Goal: Information Seeking & Learning: Find specific fact

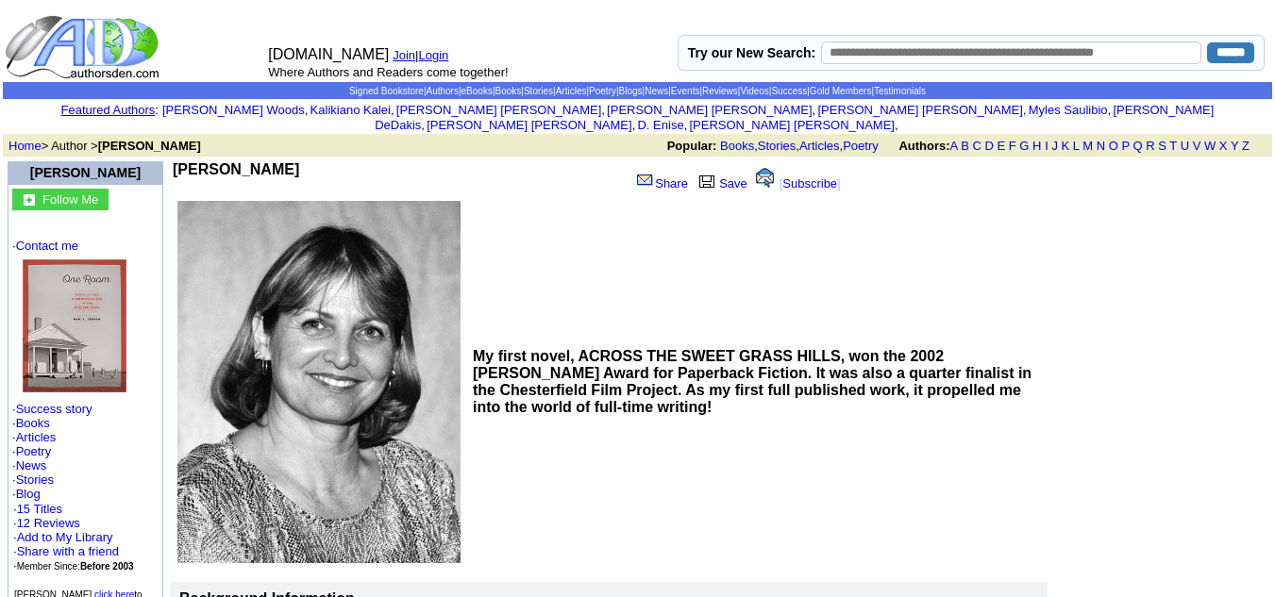
drag, startPoint x: 295, startPoint y: 156, endPoint x: 180, endPoint y: 150, distance: 115.3
click at [180, 161] on td "[PERSON_NAME]" at bounding box center [397, 179] width 449 height 36
copy b "[PERSON_NAME]"
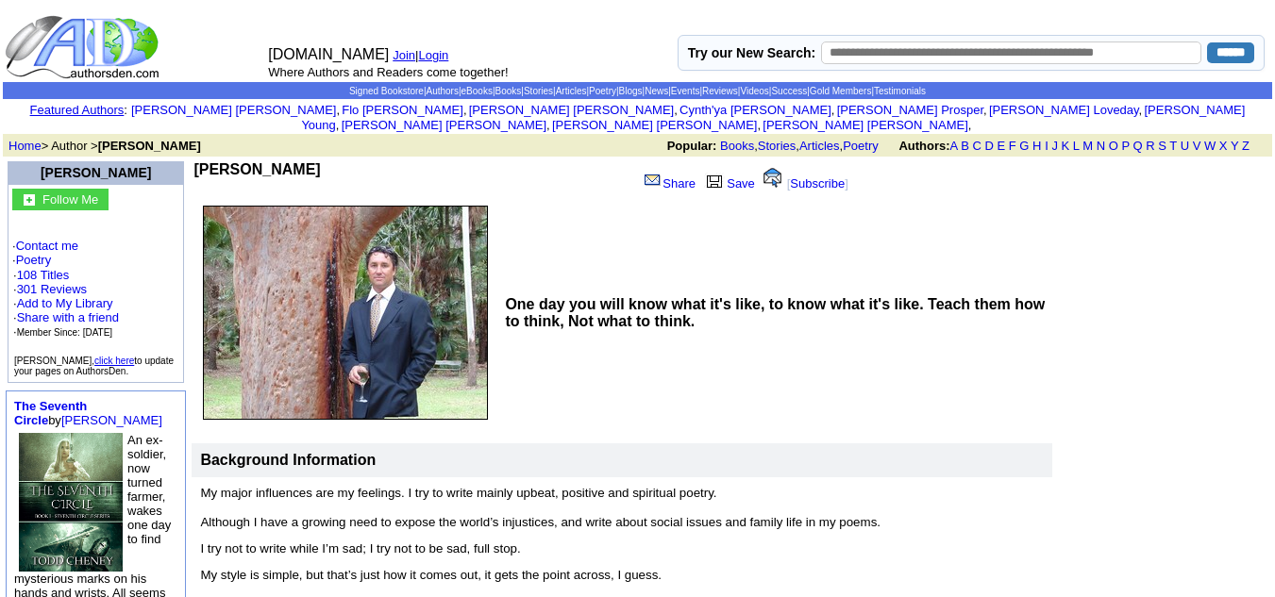
drag, startPoint x: 277, startPoint y: 160, endPoint x: 186, endPoint y: 150, distance: 92.1
click at [193, 161] on td "Tony Jenkins" at bounding box center [413, 179] width 441 height 36
click at [234, 161] on b "Tony Jenkins" at bounding box center [256, 169] width 126 height 16
drag, startPoint x: 282, startPoint y: 155, endPoint x: 186, endPoint y: 151, distance: 96.3
drag, startPoint x: 186, startPoint y: 151, endPoint x: 196, endPoint y: 151, distance: 10.4
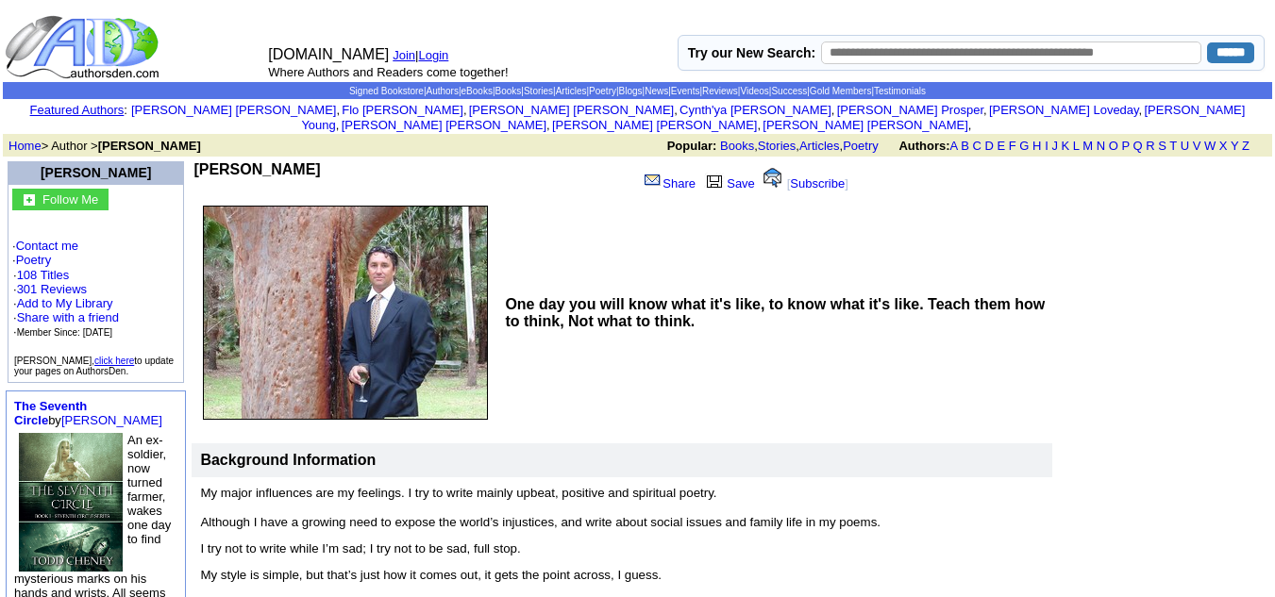
click at [196, 161] on b "Tony Jenkins" at bounding box center [256, 169] width 126 height 16
drag, startPoint x: 274, startPoint y: 157, endPoint x: 183, endPoint y: 152, distance: 90.7
click at [193, 161] on b "Tony Jenkins" at bounding box center [256, 169] width 126 height 16
copy b "Tony Jenkins"
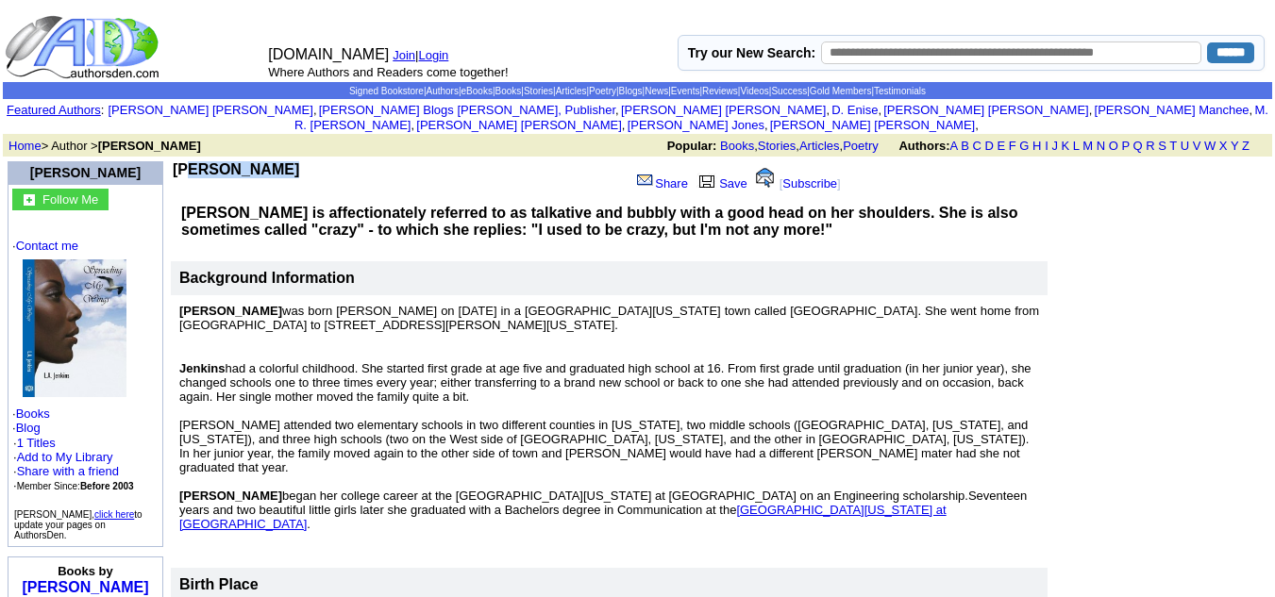
drag, startPoint x: 277, startPoint y: 159, endPoint x: 184, endPoint y: 158, distance: 93.4
click at [184, 161] on td "L A Jenkins" at bounding box center [397, 179] width 449 height 36
copy b "L A Jenkins"
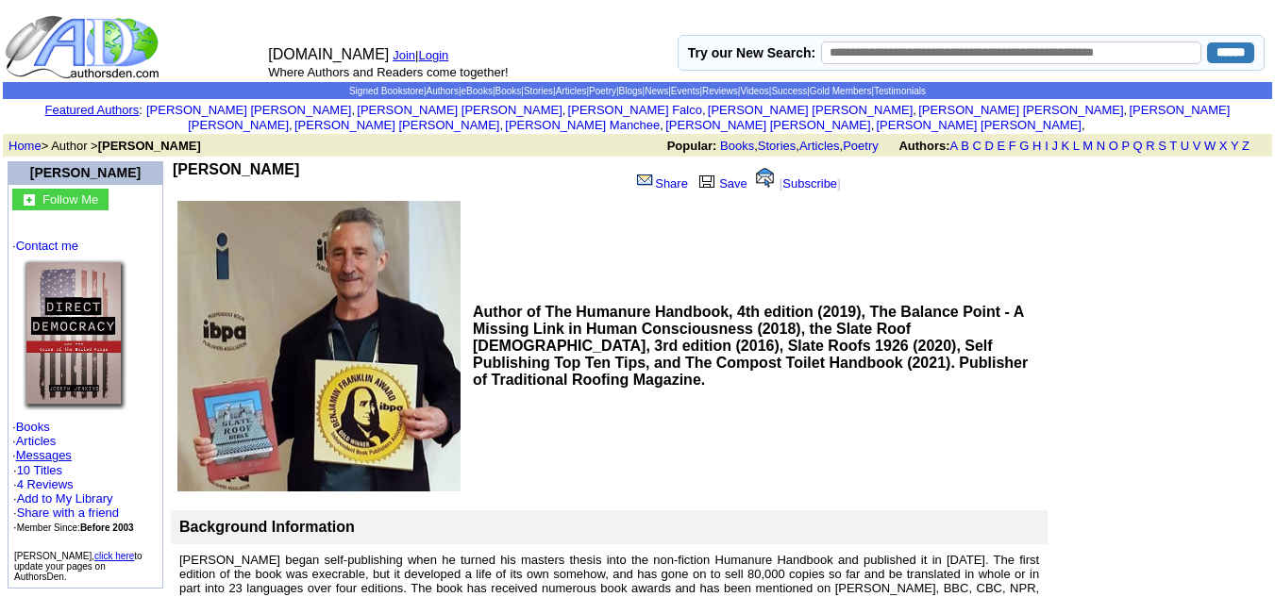
drag, startPoint x: 301, startPoint y: 152, endPoint x: 182, endPoint y: 157, distance: 119.0
click at [182, 161] on td "Joseph Jenkins" at bounding box center [397, 179] width 449 height 36
copy b "Joseph Jenkins"
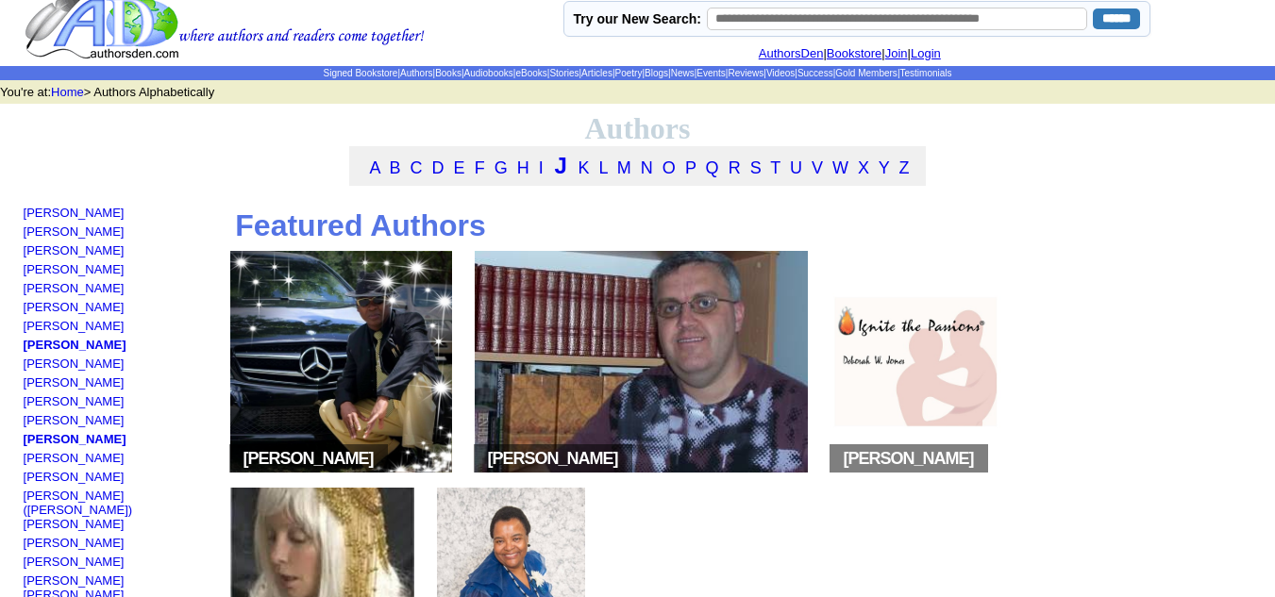
scroll to position [13, 0]
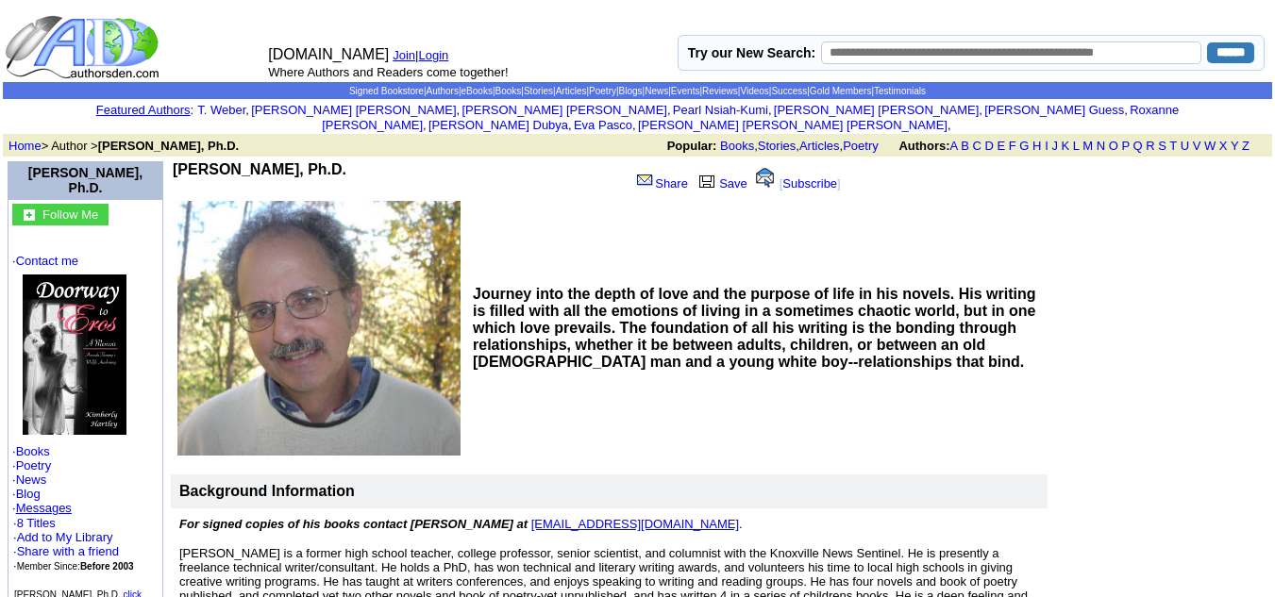
drag, startPoint x: 375, startPoint y: 148, endPoint x: 182, endPoint y: 153, distance: 192.6
click at [182, 161] on td "Timothy W. Joseph, Ph.D." at bounding box center [397, 179] width 449 height 36
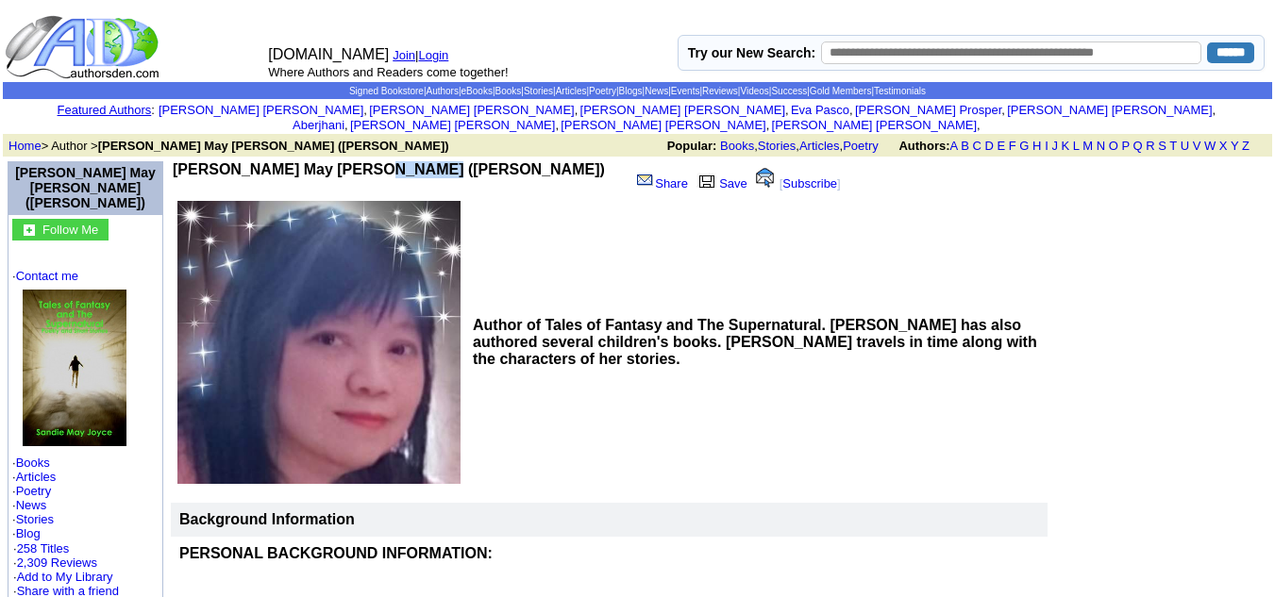
drag, startPoint x: 411, startPoint y: 150, endPoint x: 358, endPoint y: 154, distance: 53.0
click at [358, 161] on b "[PERSON_NAME] May [PERSON_NAME] ([PERSON_NAME])" at bounding box center [389, 169] width 432 height 16
drag, startPoint x: 425, startPoint y: 154, endPoint x: 184, endPoint y: 145, distance: 240.8
click at [184, 160] on td "Sandie May Joyce (Sandie Angel) Share Save [ Subscribe ]" at bounding box center [521, 180] width 701 height 40
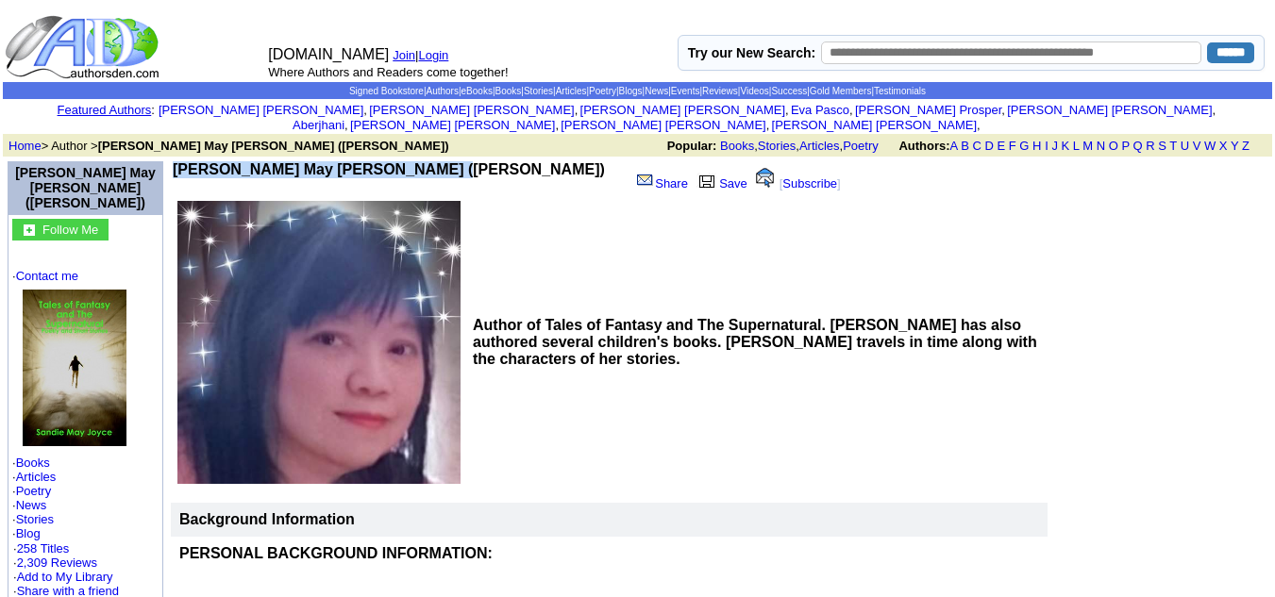
copy div "Sandie May Joyce (Sandie Angel)"
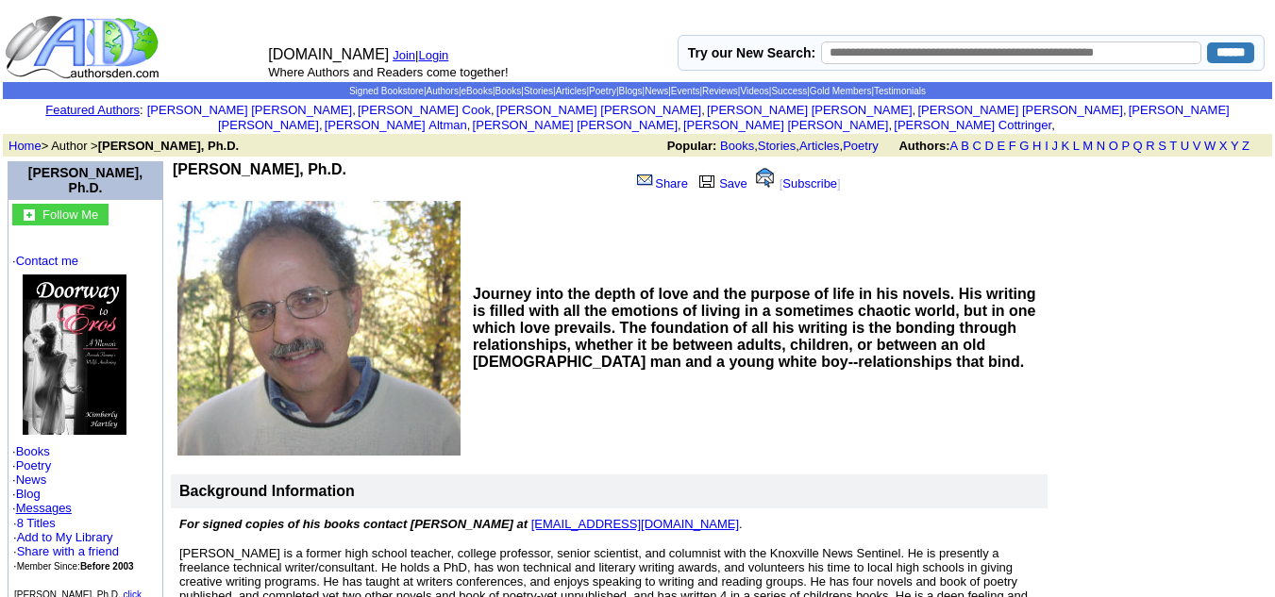
drag, startPoint x: 379, startPoint y: 148, endPoint x: 268, endPoint y: 147, distance: 111.4
click at [268, 161] on td "Timothy W. Joseph, Ph.D." at bounding box center [397, 179] width 449 height 36
click at [268, 161] on b "Timothy W. Joseph, Ph.D." at bounding box center [260, 169] width 174 height 16
drag, startPoint x: 365, startPoint y: 153, endPoint x: 173, endPoint y: 156, distance: 192.6
click at [173, 161] on b "Timothy W. Joseph, Ph.D." at bounding box center [260, 169] width 174 height 16
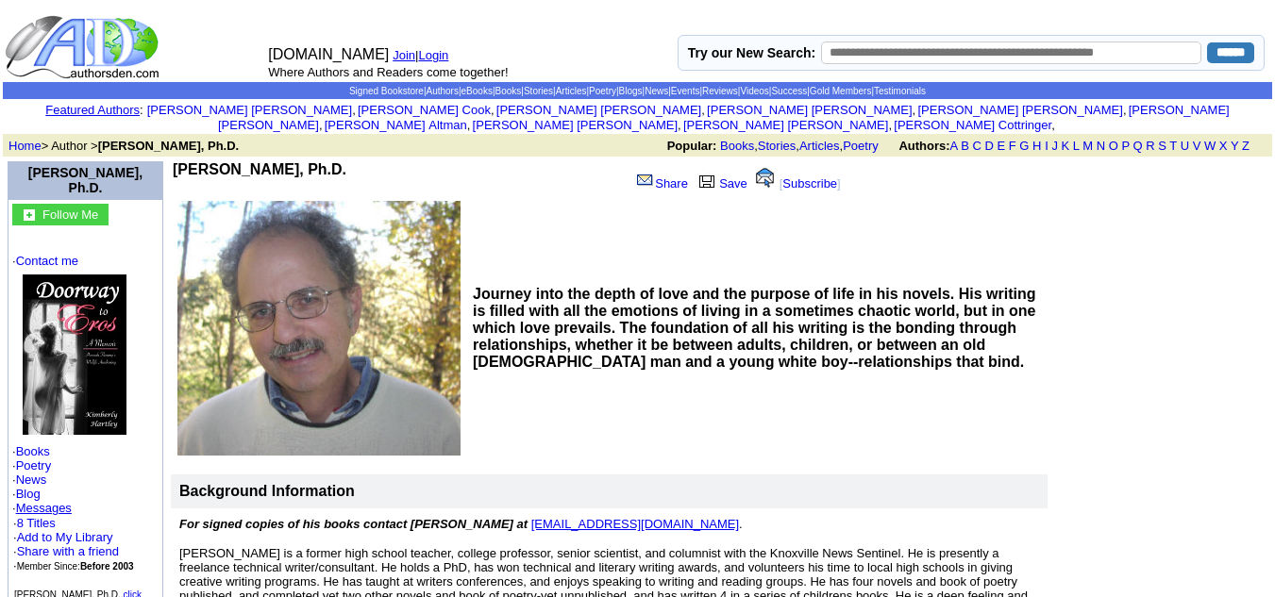
copy b "Timothy W. Joseph, Ph.D."
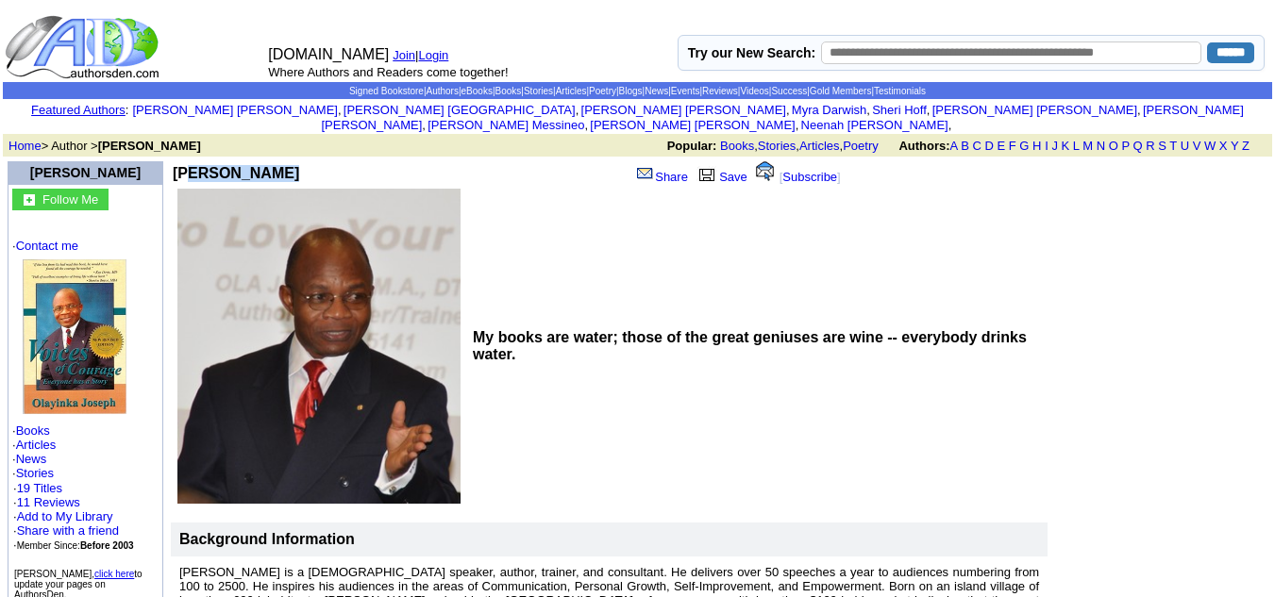
drag, startPoint x: 262, startPoint y: 161, endPoint x: 181, endPoint y: 159, distance: 81.2
click at [181, 165] on b "Ola Joseph" at bounding box center [236, 173] width 126 height 16
copy b "Ola Joseph"
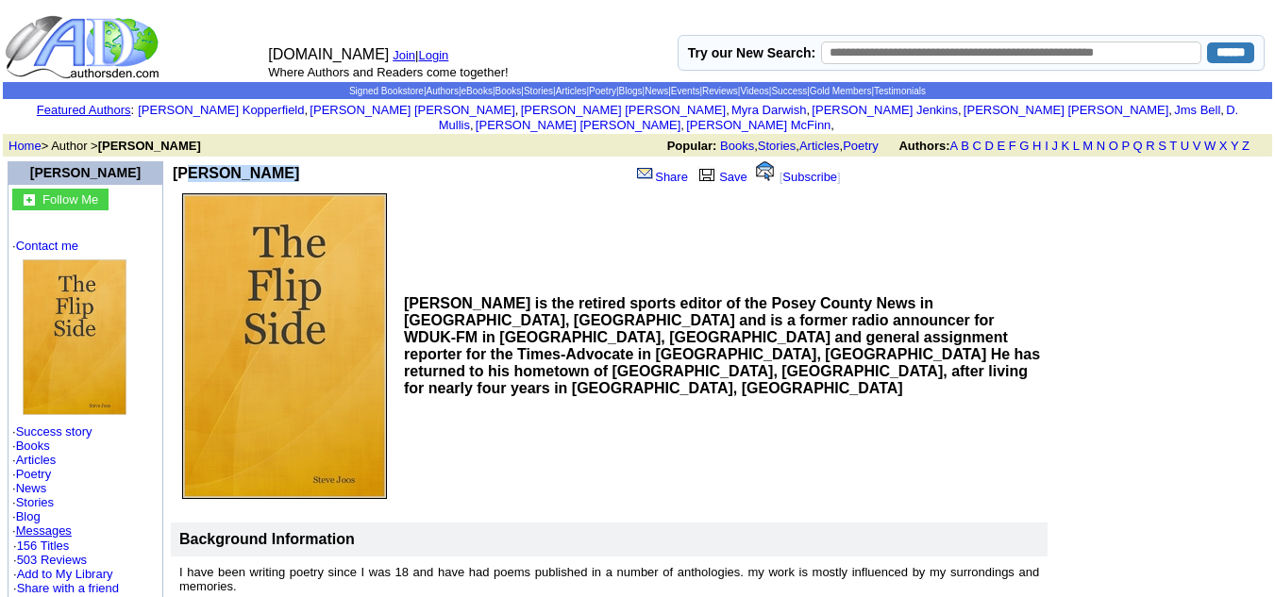
drag, startPoint x: 269, startPoint y: 159, endPoint x: 185, endPoint y: 160, distance: 84.0
click at [185, 161] on td "[PERSON_NAME]" at bounding box center [295, 173] width 244 height 24
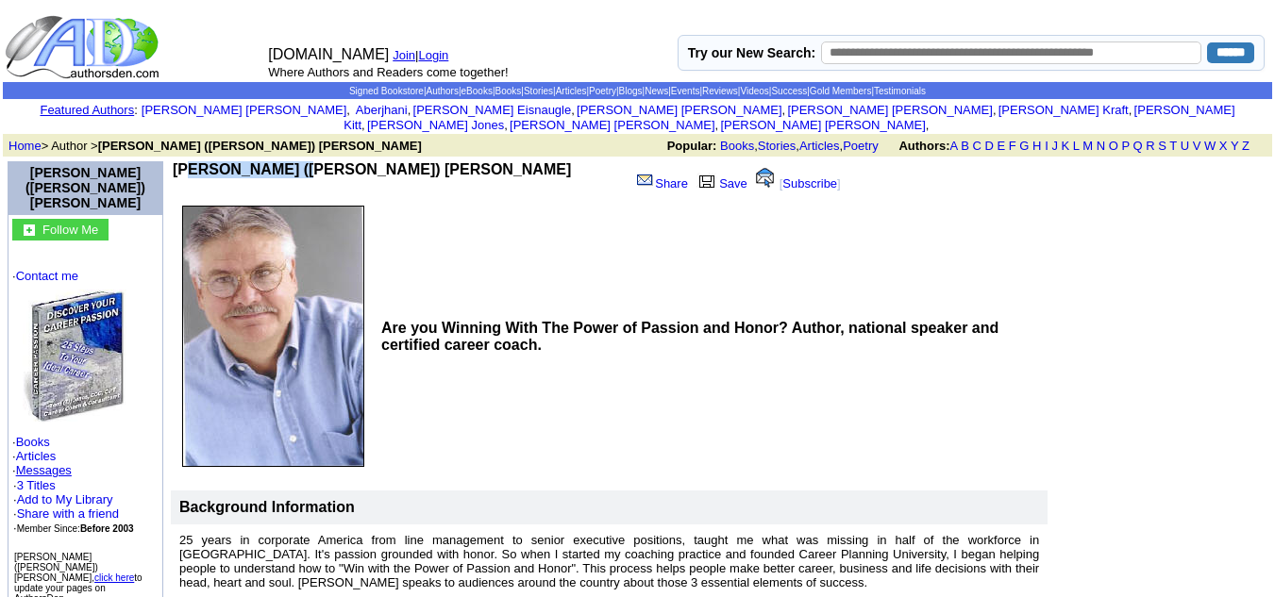
drag, startPoint x: 311, startPoint y: 161, endPoint x: 181, endPoint y: 158, distance: 130.3
click at [181, 161] on td "[PERSON_NAME] ([PERSON_NAME]) [PERSON_NAME]" at bounding box center [397, 179] width 449 height 36
copy b "[PERSON_NAME] ([PERSON_NAME]) [PERSON_NAME]"
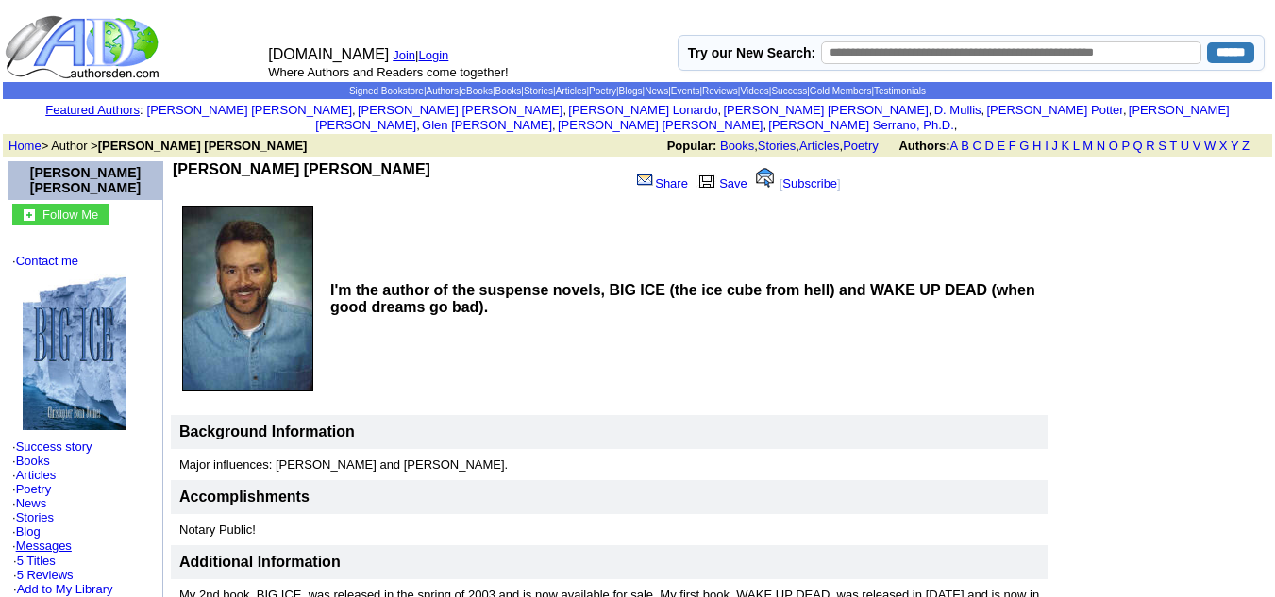
drag, startPoint x: 0, startPoint y: 0, endPoint x: 496, endPoint y: 190, distance: 531.5
click at [496, 199] on td "I'm the author of the suspense novels, BIG ICE (the ice cube from hell) and WAK…" at bounding box center [686, 298] width 723 height 199
drag, startPoint x: 385, startPoint y: 156, endPoint x: 181, endPoint y: 160, distance: 203.9
click at [181, 161] on td "Christopher Bonn Jonnes" at bounding box center [397, 179] width 449 height 36
copy b "Christopher Bonn Jonnes"
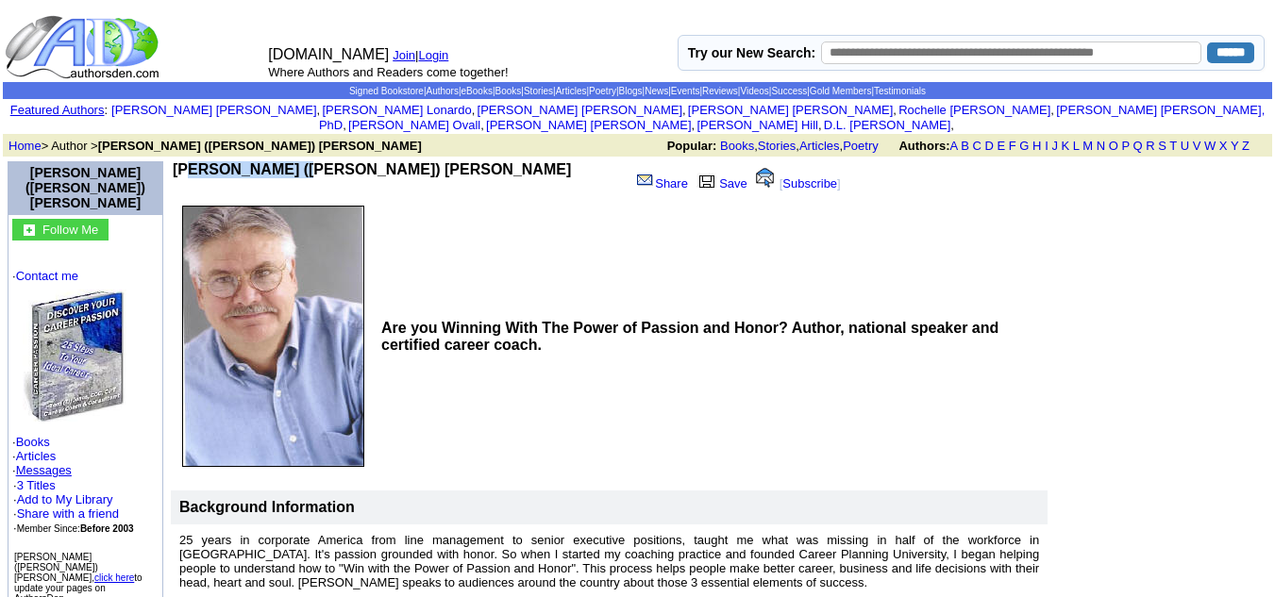
drag, startPoint x: 307, startPoint y: 147, endPoint x: 180, endPoint y: 160, distance: 127.1
click at [180, 161] on td "[PERSON_NAME] ([PERSON_NAME]) [PERSON_NAME]" at bounding box center [397, 179] width 449 height 36
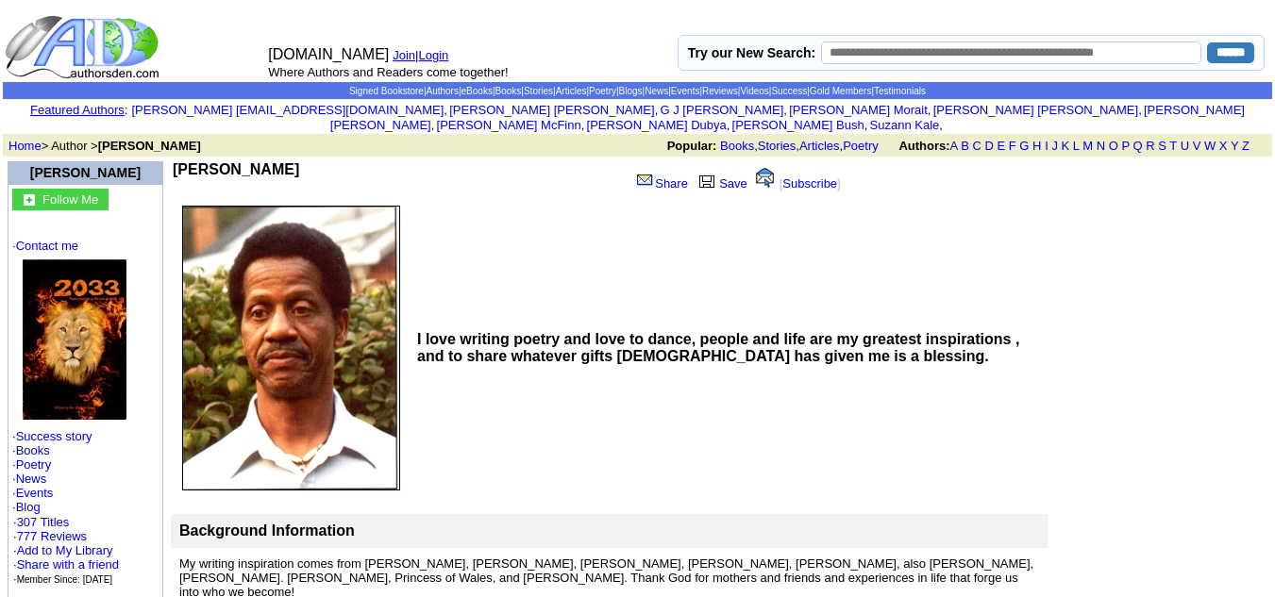
drag, startPoint x: 303, startPoint y: 157, endPoint x: 195, endPoint y: 143, distance: 108.4
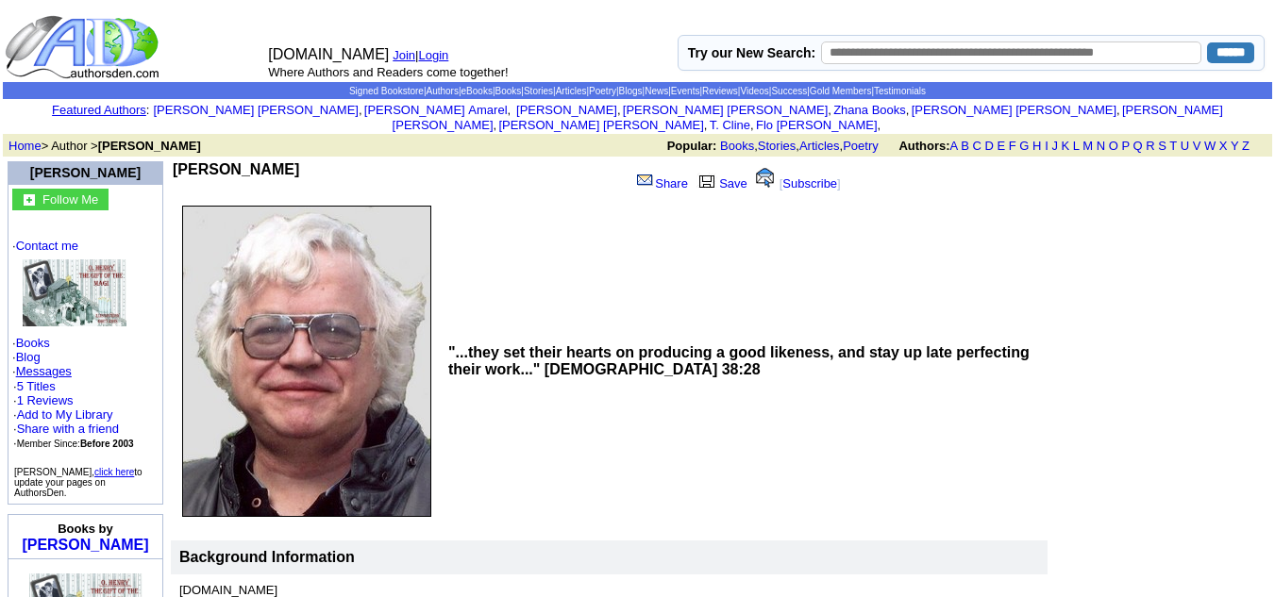
drag, startPoint x: 273, startPoint y: 155, endPoint x: 181, endPoint y: 156, distance: 91.6
click at [181, 161] on td "Marty Jones" at bounding box center [397, 179] width 449 height 36
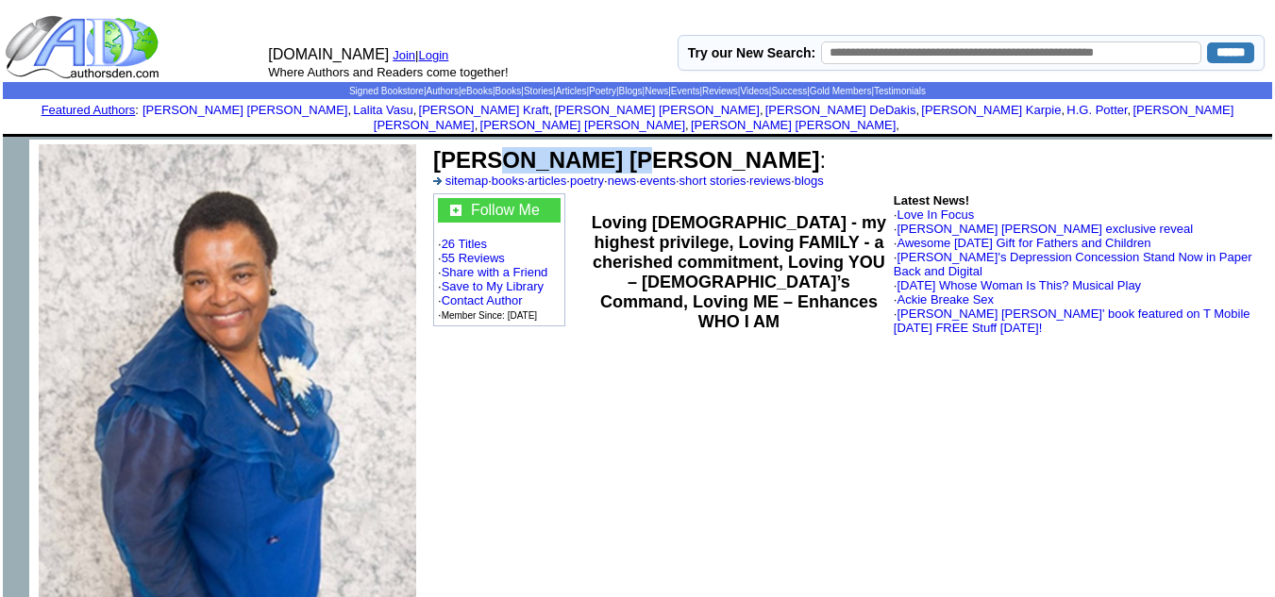
drag, startPoint x: 538, startPoint y: 150, endPoint x: 496, endPoint y: 156, distance: 42.8
click at [496, 156] on b "[PERSON_NAME] [PERSON_NAME]" at bounding box center [626, 159] width 386 height 25
click at [496, 156] on b "Kathy A. E. Jones" at bounding box center [626, 159] width 386 height 25
drag, startPoint x: 616, startPoint y: 146, endPoint x: 437, endPoint y: 152, distance: 179.4
click at [437, 152] on b "Kathy A. E. Jones" at bounding box center [626, 159] width 386 height 25
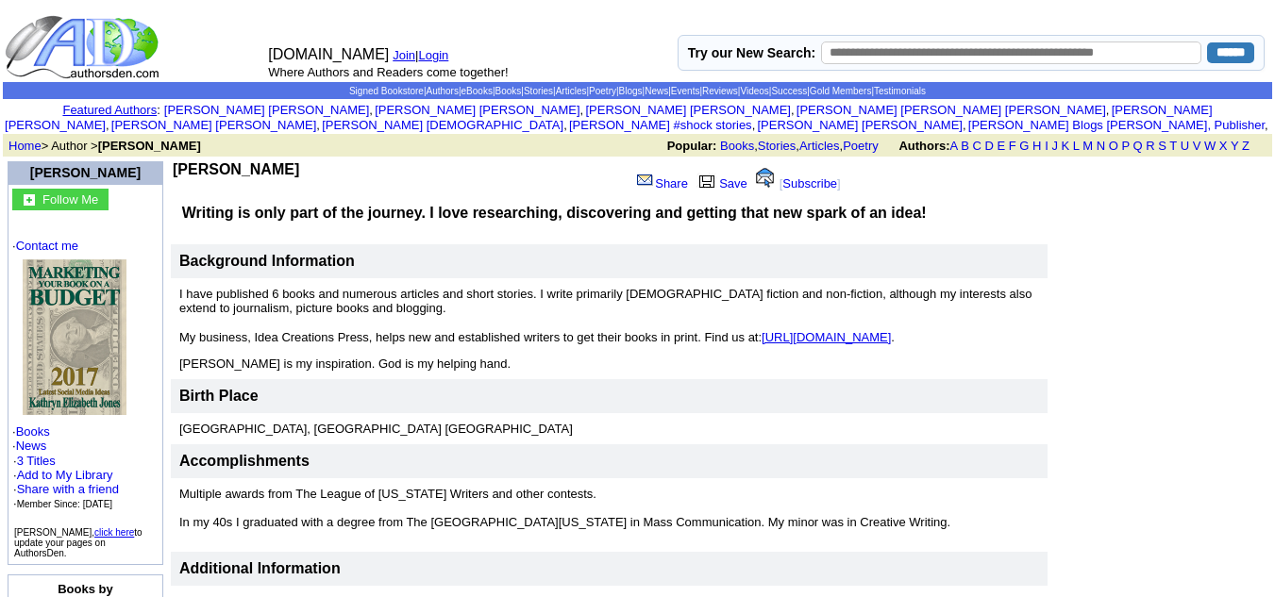
drag, startPoint x: 308, startPoint y: 155, endPoint x: 185, endPoint y: 161, distance: 122.9
click at [185, 161] on td "Kathryn E. Jones" at bounding box center [397, 179] width 449 height 36
copy b "Kathryn E. Jones"
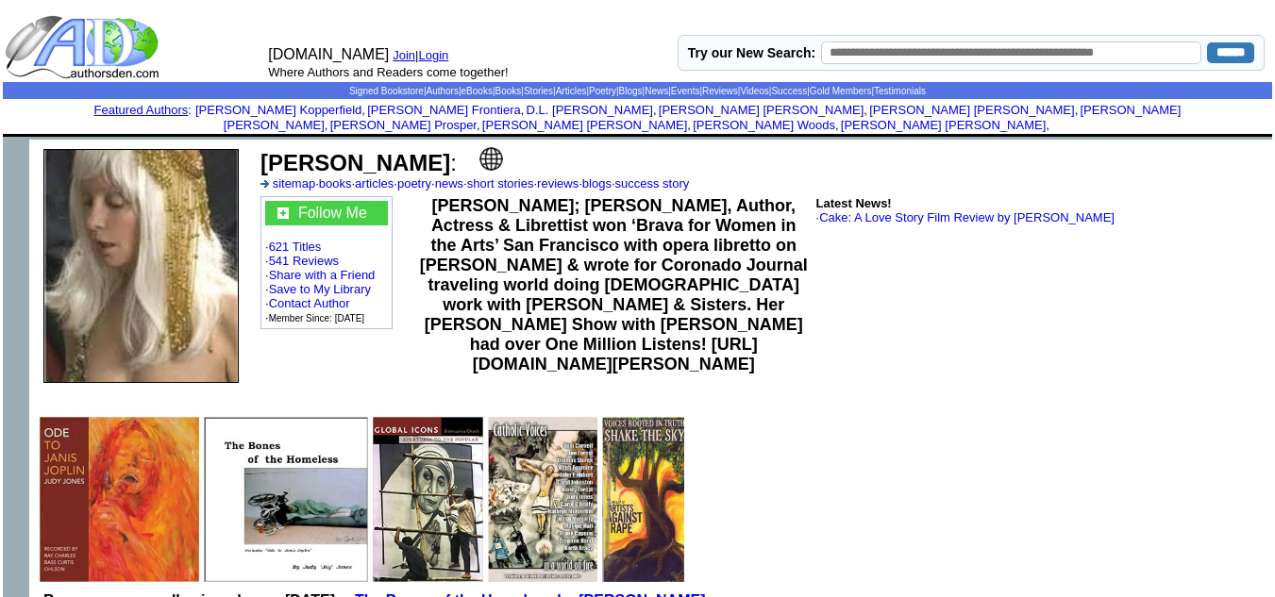
drag, startPoint x: 433, startPoint y: 149, endPoint x: 259, endPoint y: 151, distance: 174.6
click at [259, 151] on td "[PERSON_NAME] : sitemap · books · articles · poetry · news · short stories · re…" at bounding box center [763, 168] width 1010 height 49
copy b "[PERSON_NAME]"
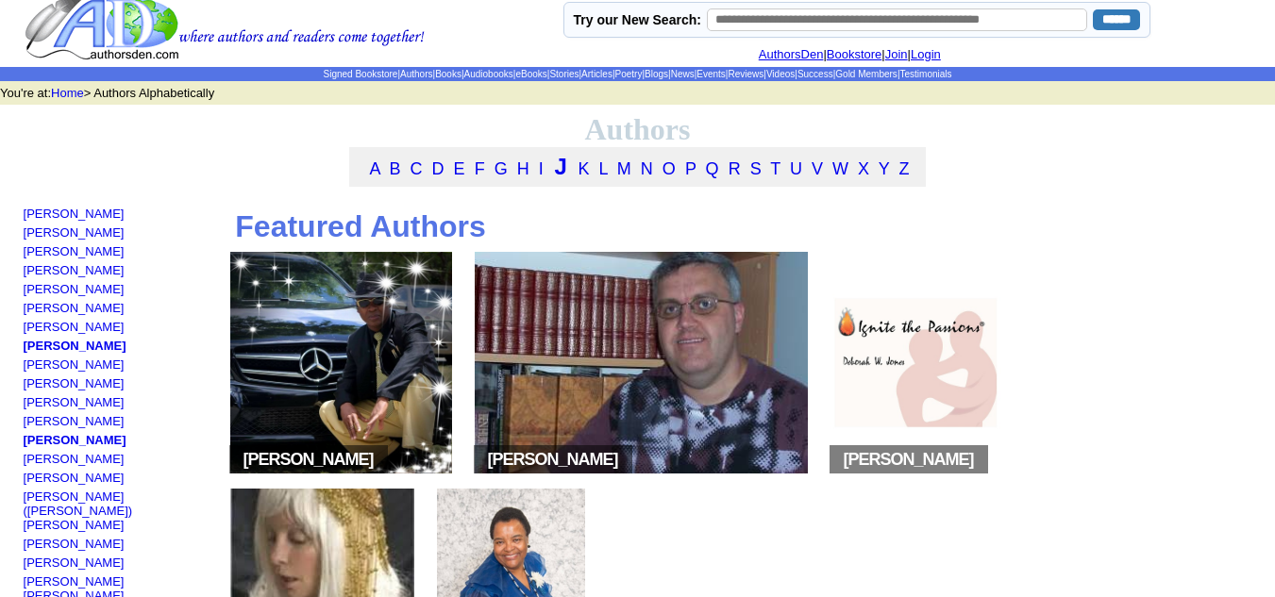
scroll to position [13, 0]
click at [432, 178] on link "D" at bounding box center [438, 169] width 12 height 19
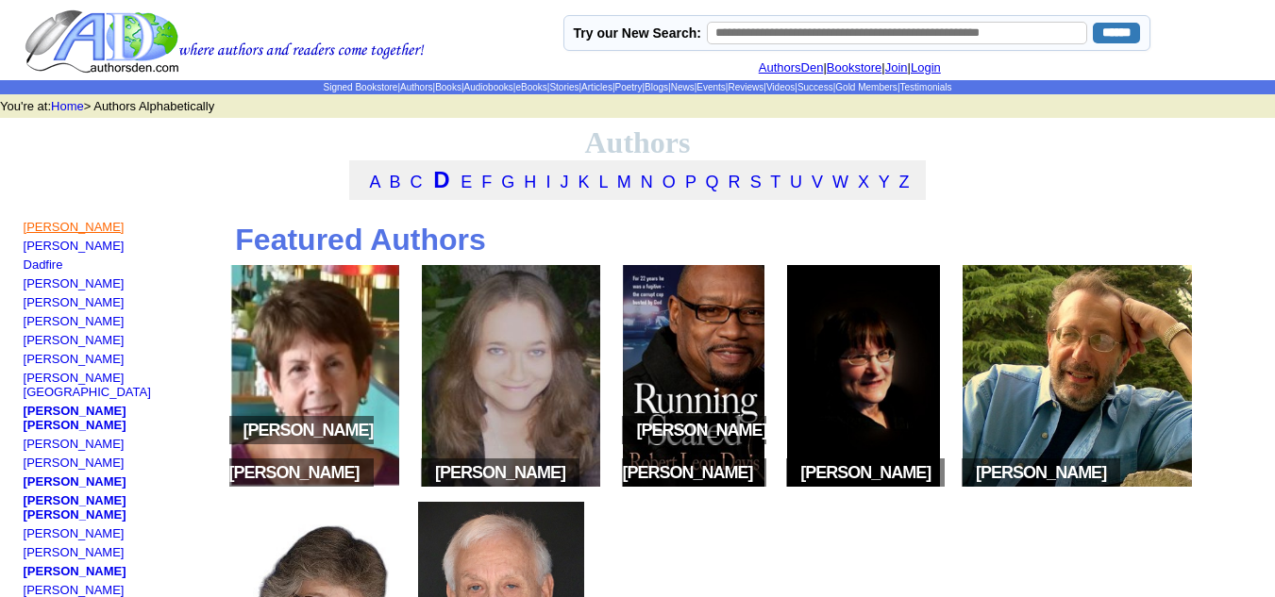
click at [110, 230] on link "[PERSON_NAME]" at bounding box center [74, 227] width 101 height 14
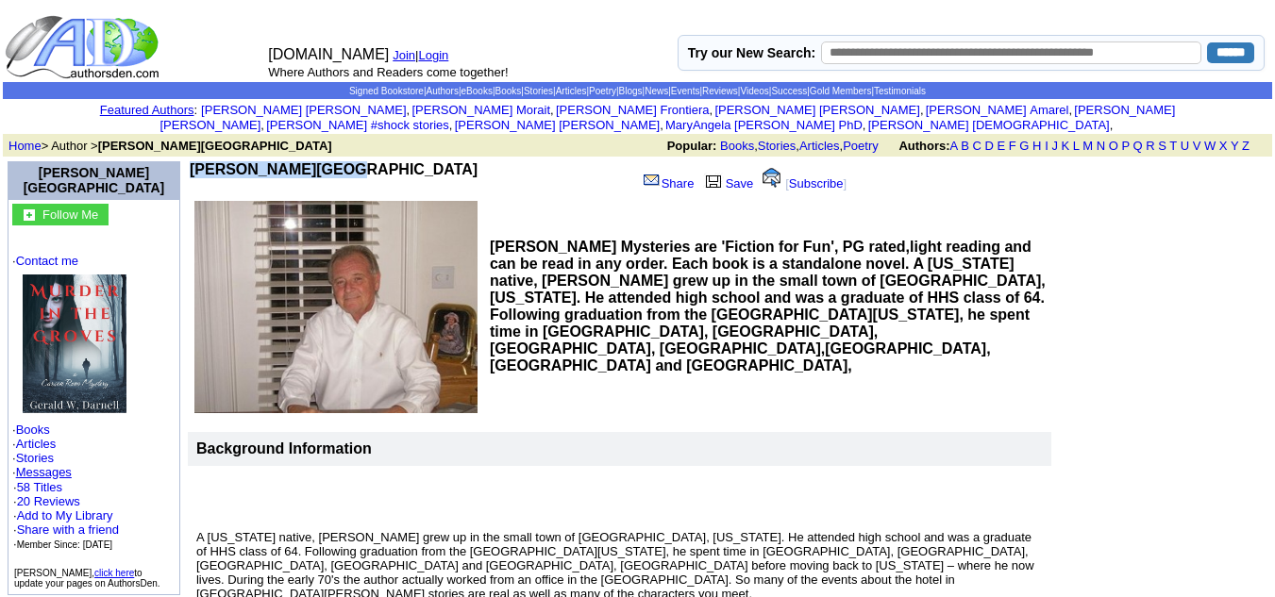
drag, startPoint x: 305, startPoint y: 143, endPoint x: 323, endPoint y: 158, distance: 22.8
copy td "Gerald W Darnell"
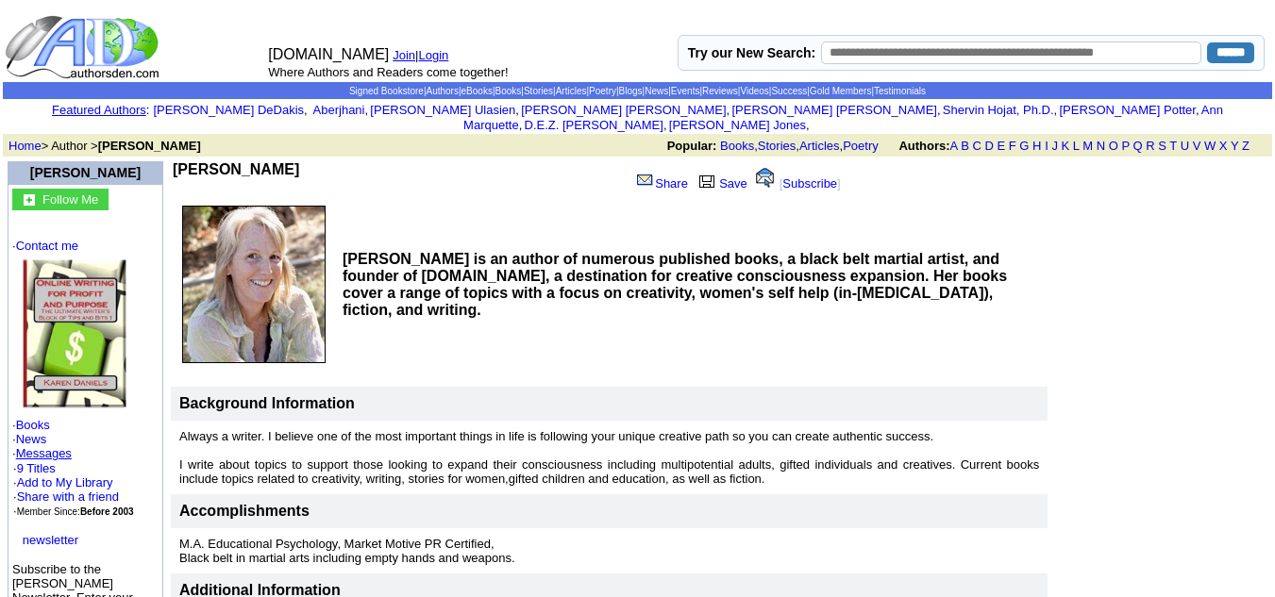
drag, startPoint x: 286, startPoint y: 155, endPoint x: 176, endPoint y: 158, distance: 110.5
click at [176, 161] on td "Karen Daniels" at bounding box center [397, 179] width 449 height 36
copy b "Karen Daniels"
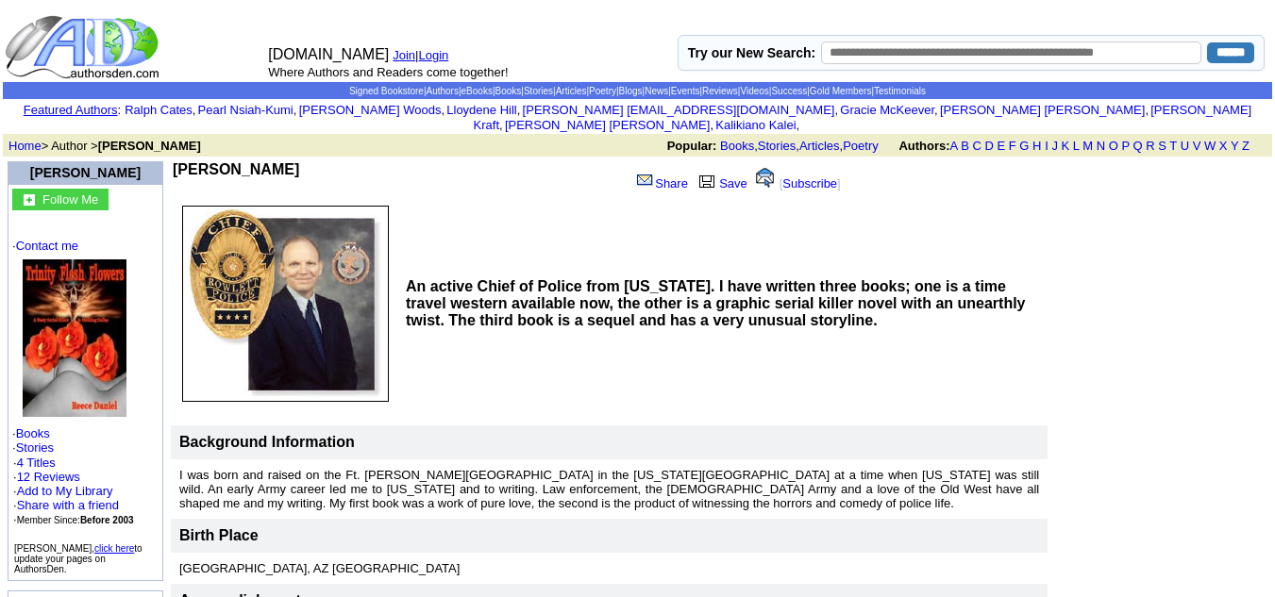
drag, startPoint x: 286, startPoint y: 158, endPoint x: 159, endPoint y: 150, distance: 127.6
click at [322, 138] on td "Popular: Books , Stories , Articles , Poetry Authors: A B C D E F G H I J K L M…" at bounding box center [792, 146] width 952 height 18
drag, startPoint x: 286, startPoint y: 149, endPoint x: 181, endPoint y: 160, distance: 105.4
click at [181, 160] on td "[PERSON_NAME] Share Save [ Subscribe ]" at bounding box center [521, 180] width 701 height 40
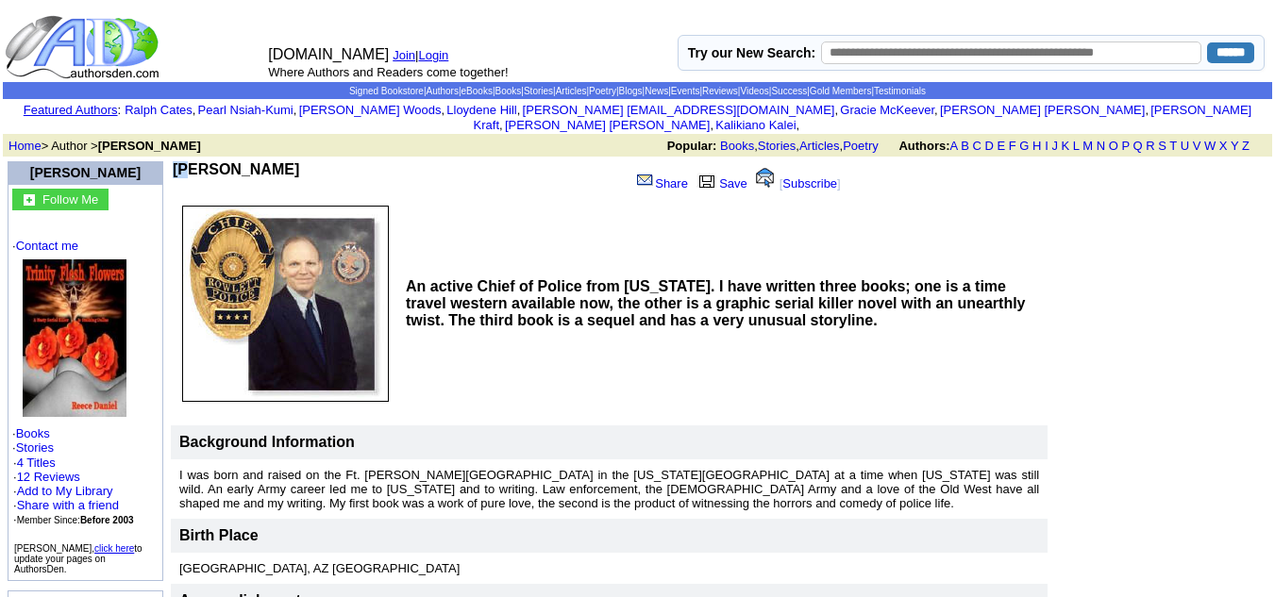
drag, startPoint x: 345, startPoint y: 131, endPoint x: 294, endPoint y: 152, distance: 55.9
click at [294, 161] on td "[PERSON_NAME]" at bounding box center [397, 179] width 449 height 36
drag, startPoint x: 294, startPoint y: 152, endPoint x: 176, endPoint y: 152, distance: 117.0
click at [176, 161] on td "[PERSON_NAME]" at bounding box center [397, 179] width 449 height 36
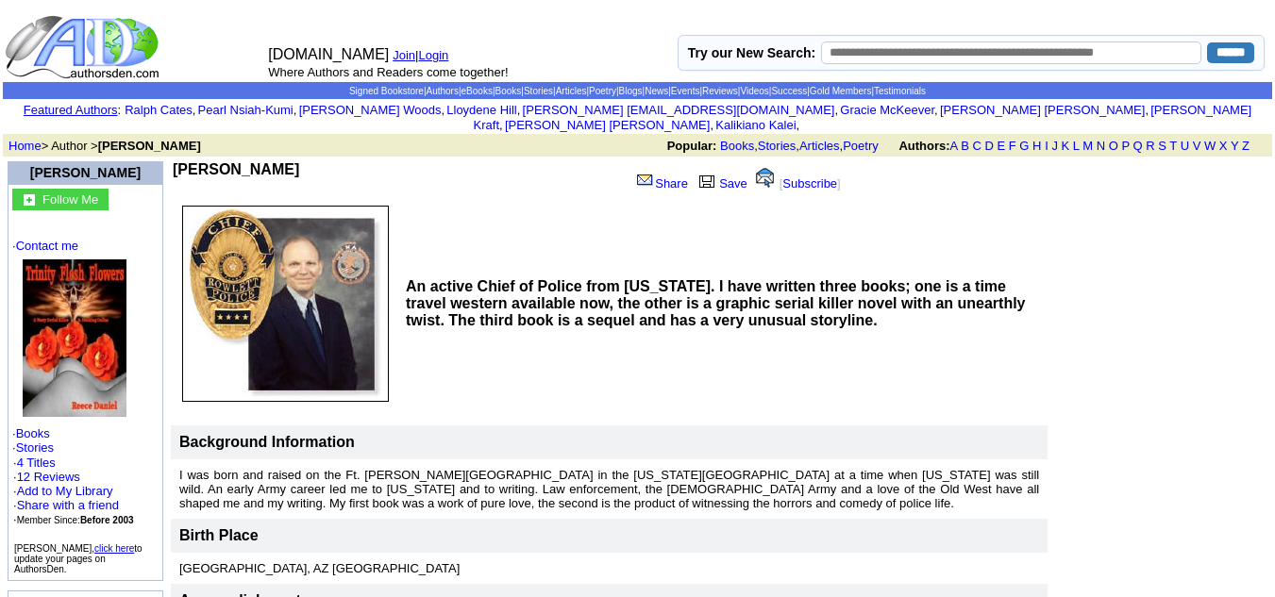
copy b "[PERSON_NAME]"
